Goal: Task Accomplishment & Management: Manage account settings

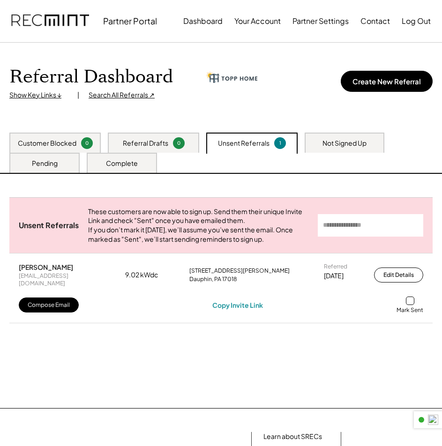
click at [407, 301] on div at bounding box center [410, 300] width 8 height 8
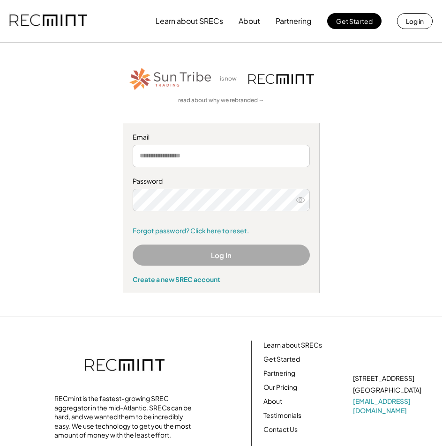
type input "**********"
click at [229, 251] on button "Log In" at bounding box center [221, 254] width 177 height 21
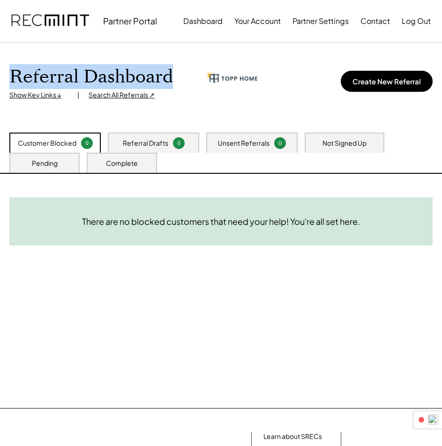
drag, startPoint x: 175, startPoint y: 75, endPoint x: 8, endPoint y: 74, distance: 166.2
click at [8, 74] on div "Referral Dashboard Show Key Links ↓ | Search All Referrals ↗ Create New Referral" at bounding box center [221, 88] width 442 height 90
click at [109, 46] on div "Referral Dashboard Show Key Links ↓ | Search All Referrals ↗ Create New Referral" at bounding box center [221, 88] width 442 height 90
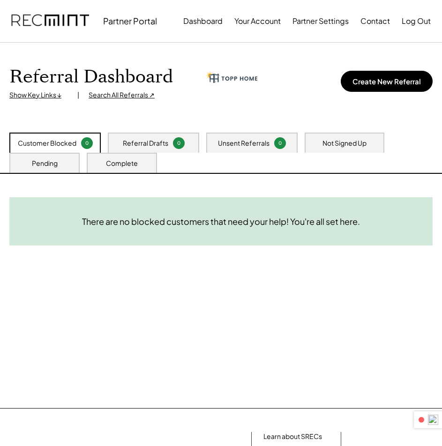
click at [359, 142] on div "Not Signed Up" at bounding box center [344, 143] width 44 height 9
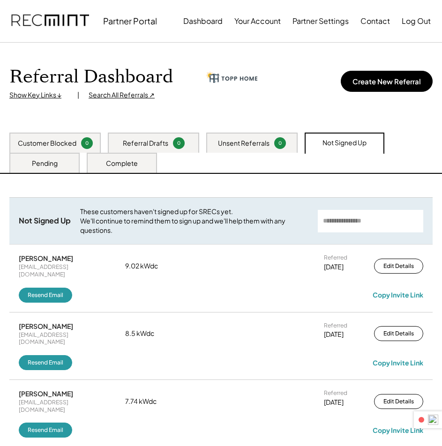
click at [60, 144] on div "Customer Blocked" at bounding box center [47, 143] width 59 height 9
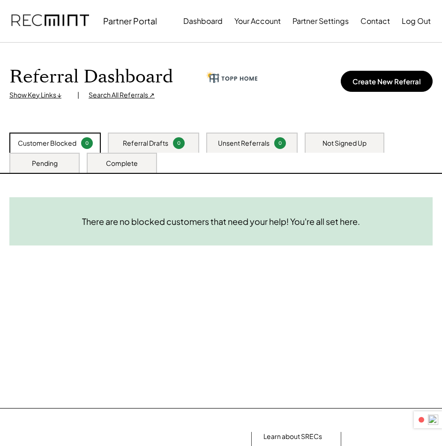
click at [193, 137] on div "Referral Drafts 0" at bounding box center [153, 143] width 91 height 20
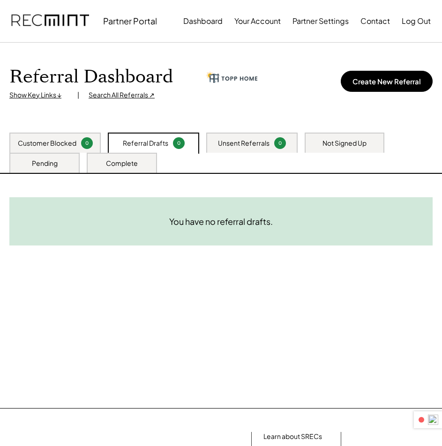
click at [71, 134] on div "Customer Blocked 0" at bounding box center [54, 143] width 91 height 20
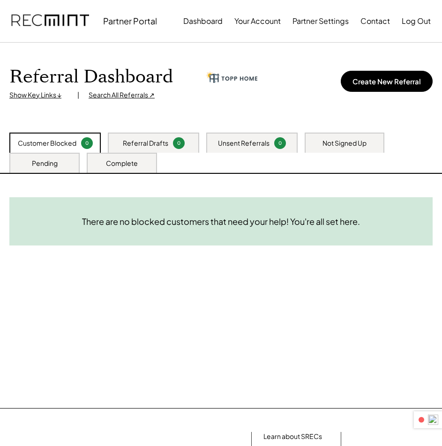
click at [334, 137] on div "Not Signed Up" at bounding box center [344, 143] width 80 height 20
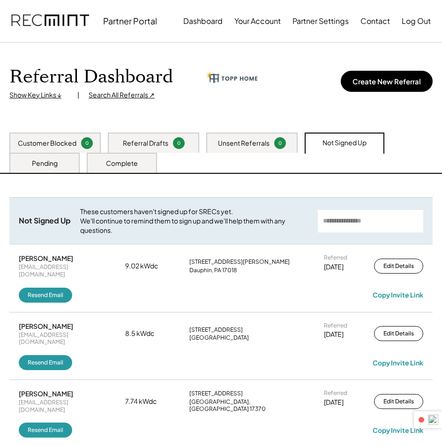
click at [359, 225] on input "input" at bounding box center [369, 221] width 105 height 22
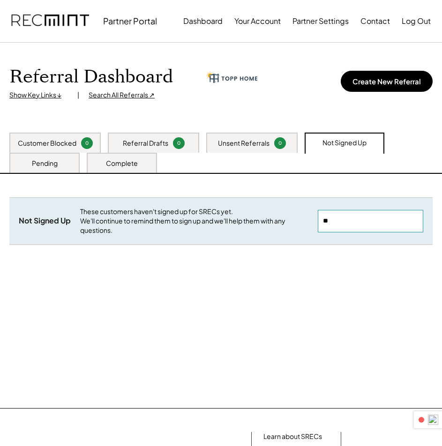
type input "*"
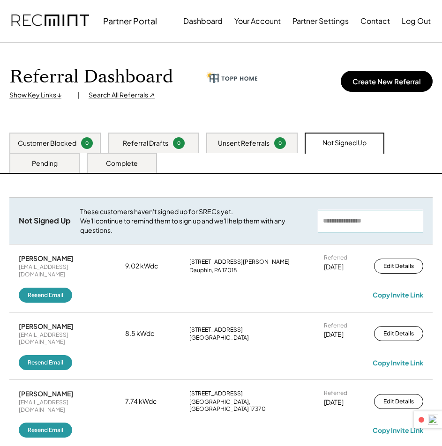
click at [132, 169] on div "Complete" at bounding box center [122, 163] width 70 height 20
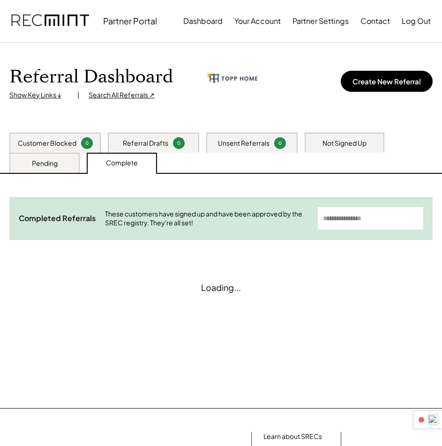
click at [386, 220] on input "input" at bounding box center [369, 218] width 105 height 22
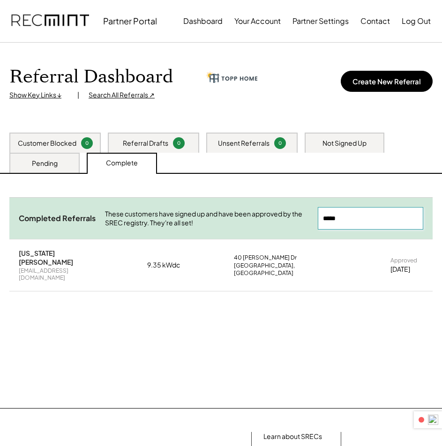
type input "*****"
